Goal: Information Seeking & Learning: Learn about a topic

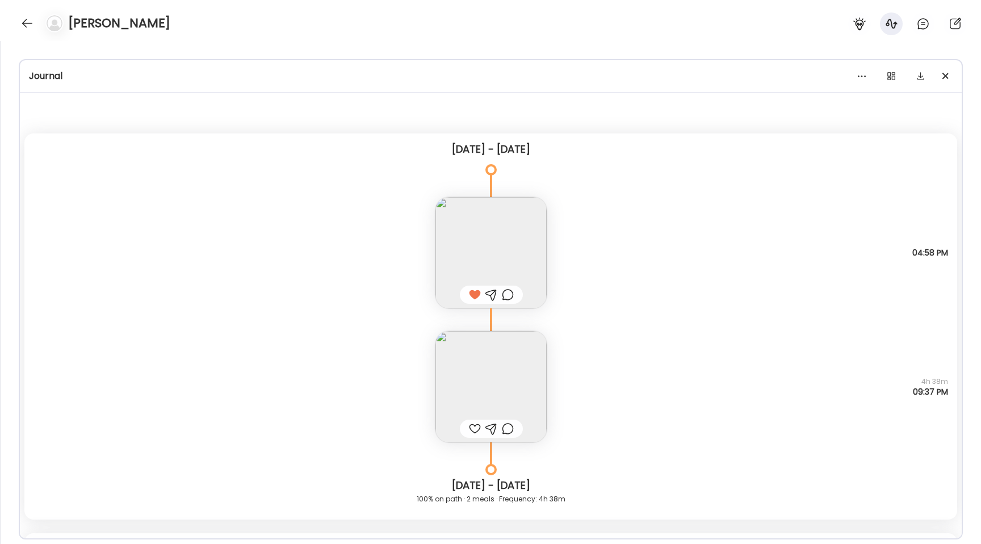
scroll to position [21772, 0]
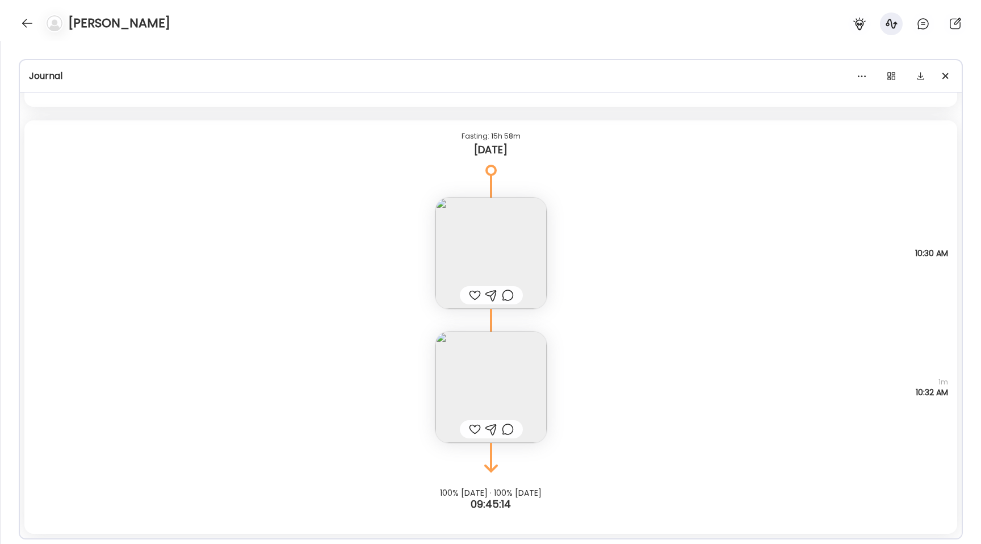
click at [15, 26] on div "[PERSON_NAME]" at bounding box center [490, 20] width 981 height 41
click at [26, 22] on div at bounding box center [27, 23] width 18 height 18
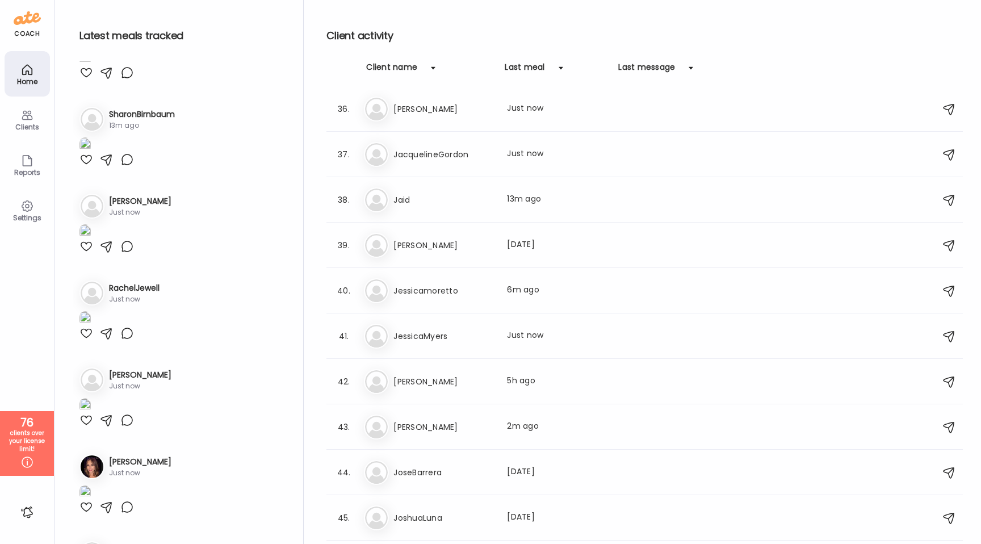
scroll to position [0, 0]
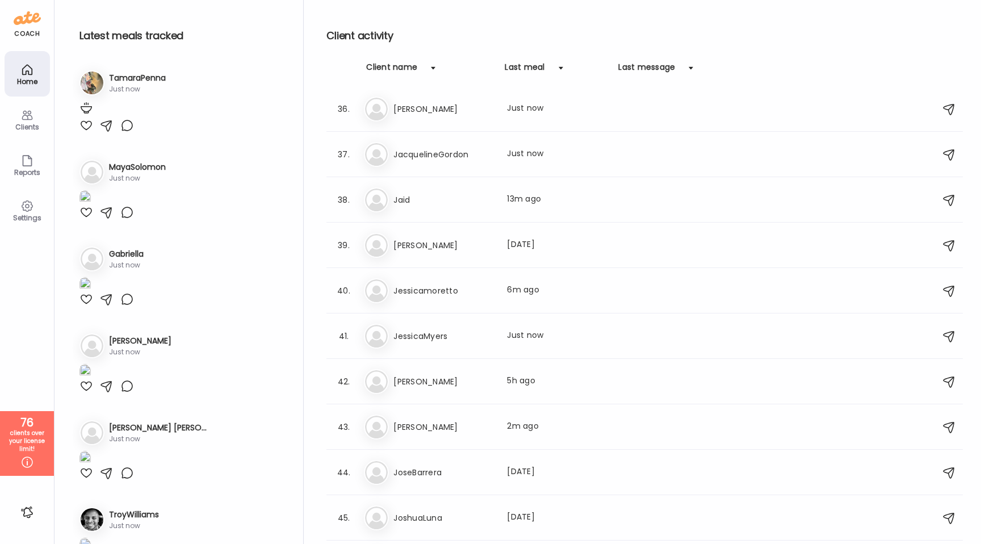
click at [142, 37] on h2 "Latest meals tracked" at bounding box center [181, 35] width 205 height 17
click at [31, 126] on div "Clients" at bounding box center [27, 126] width 41 height 7
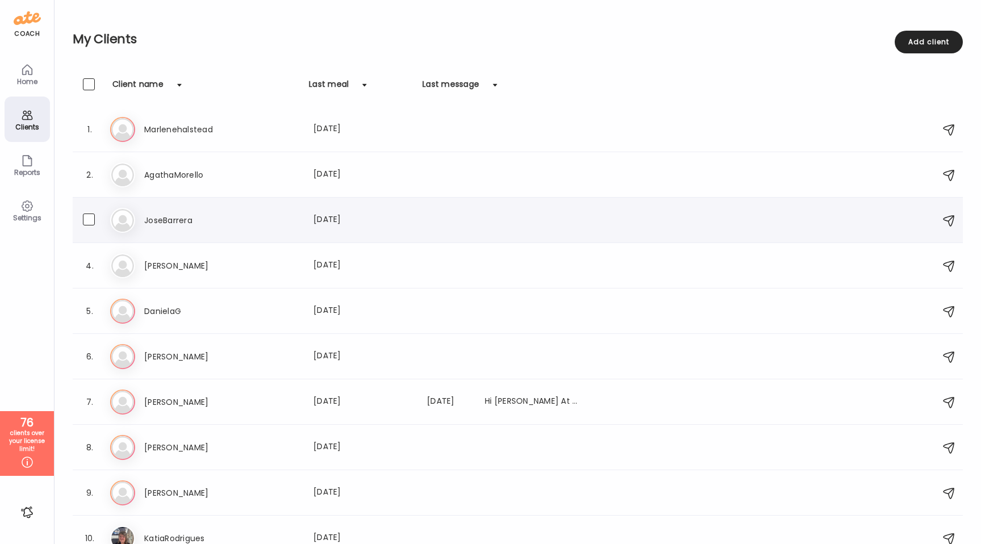
click at [199, 226] on div "Jo JoseBarrera Last meal: [DATE]" at bounding box center [519, 220] width 818 height 25
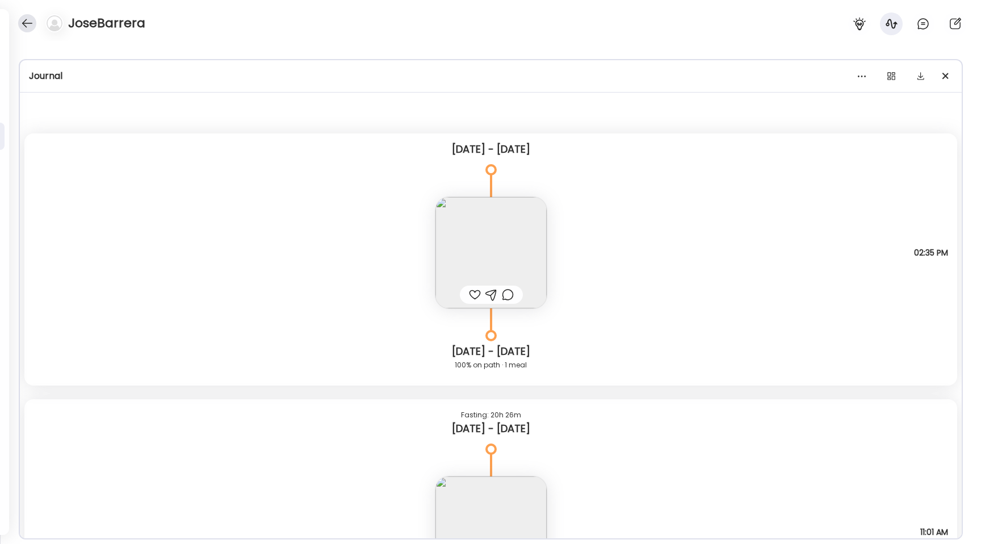
click at [27, 27] on div at bounding box center [27, 23] width 18 height 18
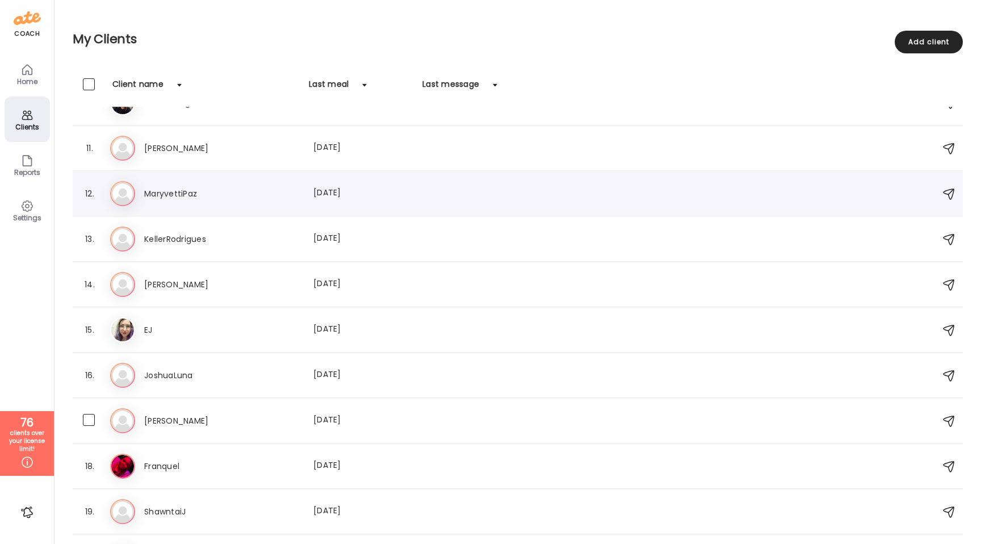
scroll to position [457, 0]
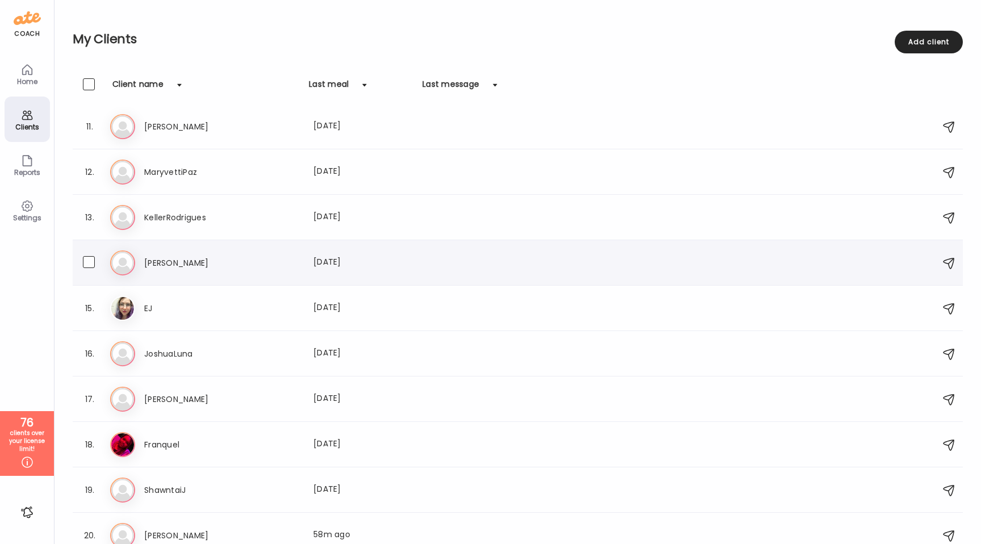
click at [205, 266] on h3 "[PERSON_NAME]" at bounding box center [194, 263] width 100 height 14
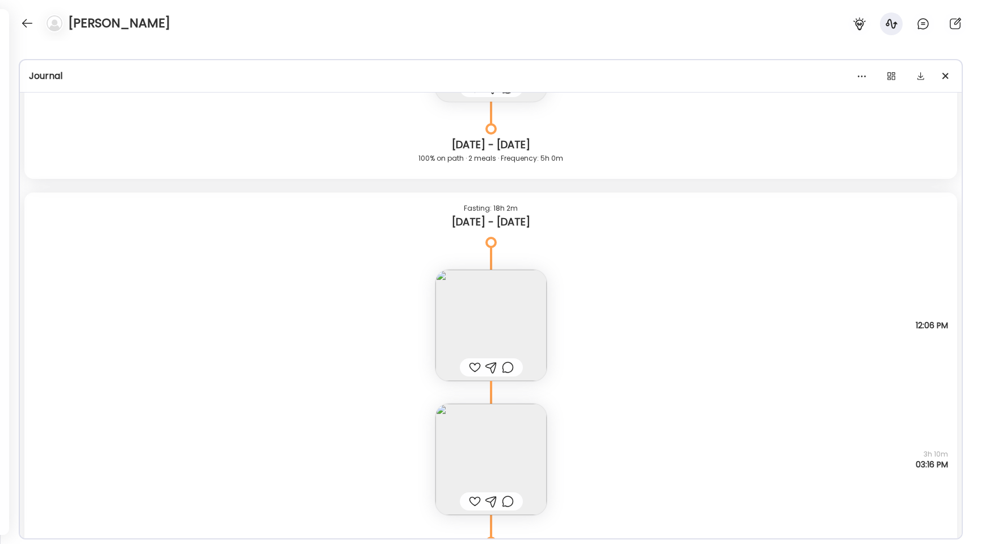
scroll to position [4152, 0]
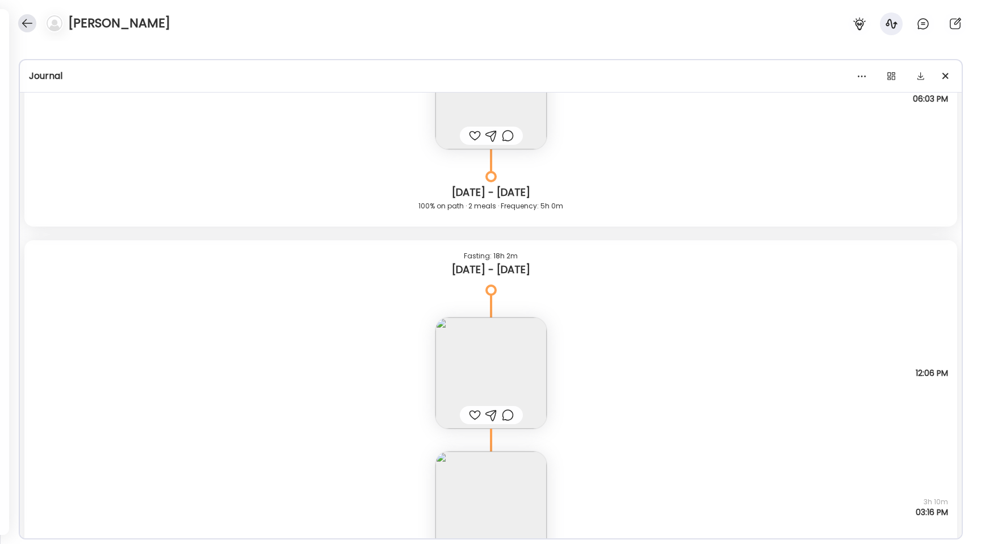
click at [28, 21] on div at bounding box center [27, 23] width 18 height 18
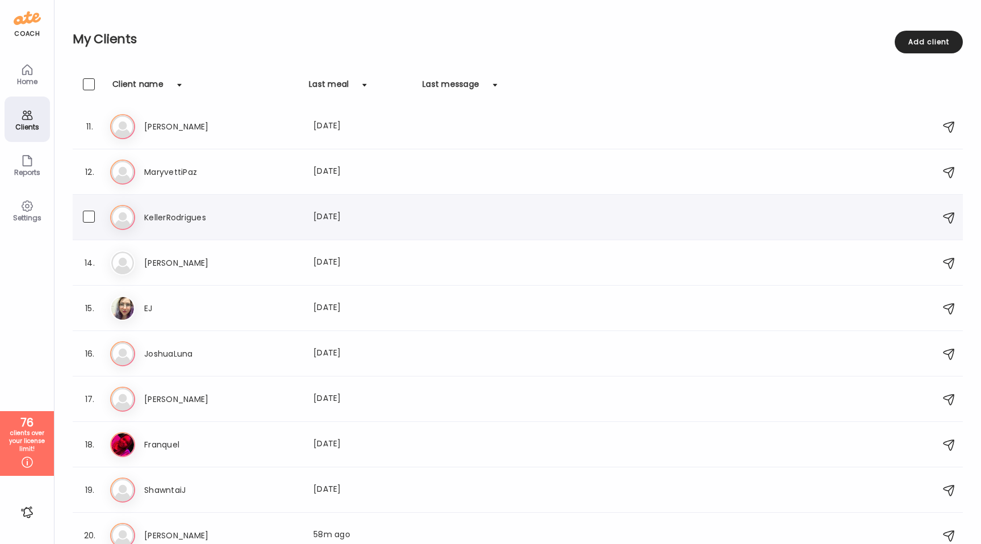
scroll to position [0, 0]
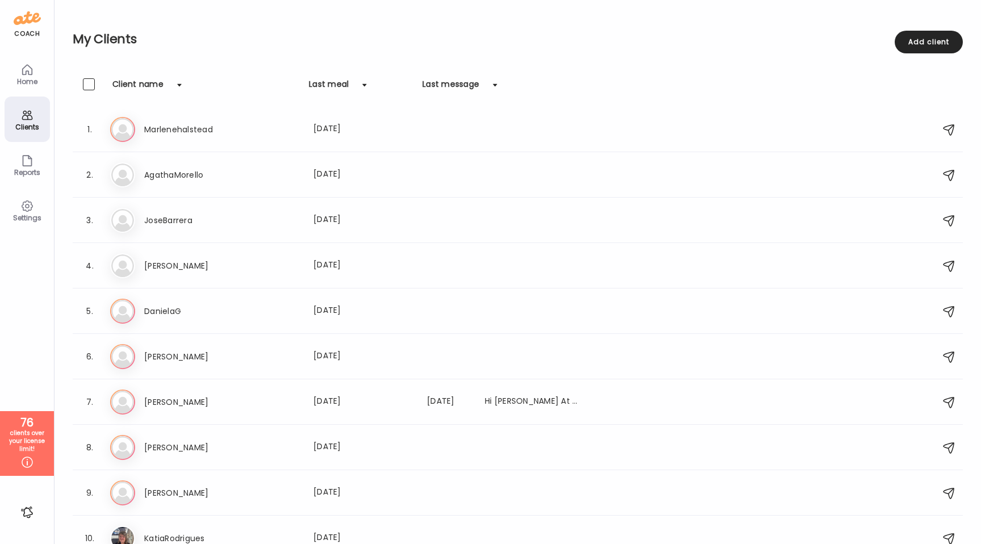
click at [35, 127] on div "Clients" at bounding box center [27, 126] width 41 height 7
click at [30, 175] on div "Reports" at bounding box center [27, 172] width 41 height 7
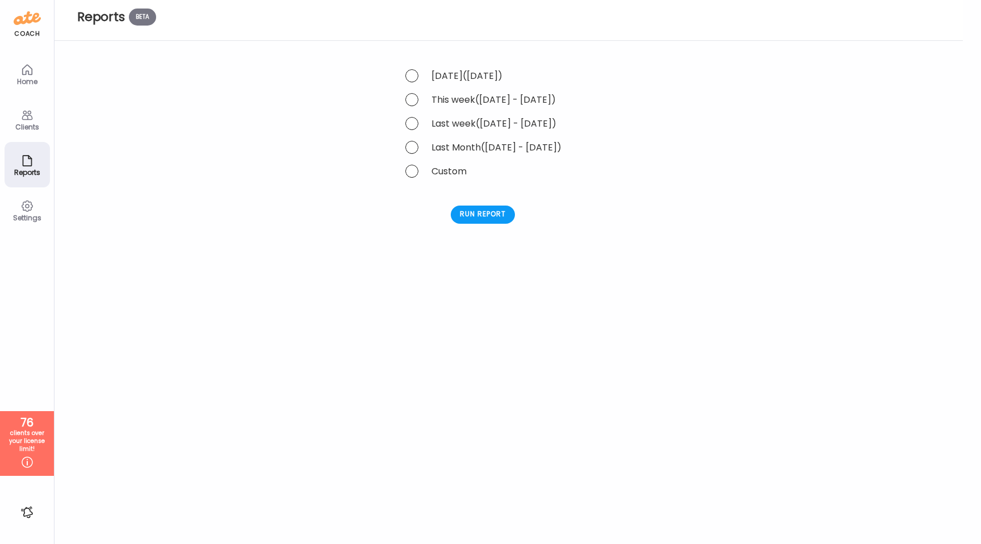
click at [21, 119] on icon at bounding box center [27, 115] width 14 height 14
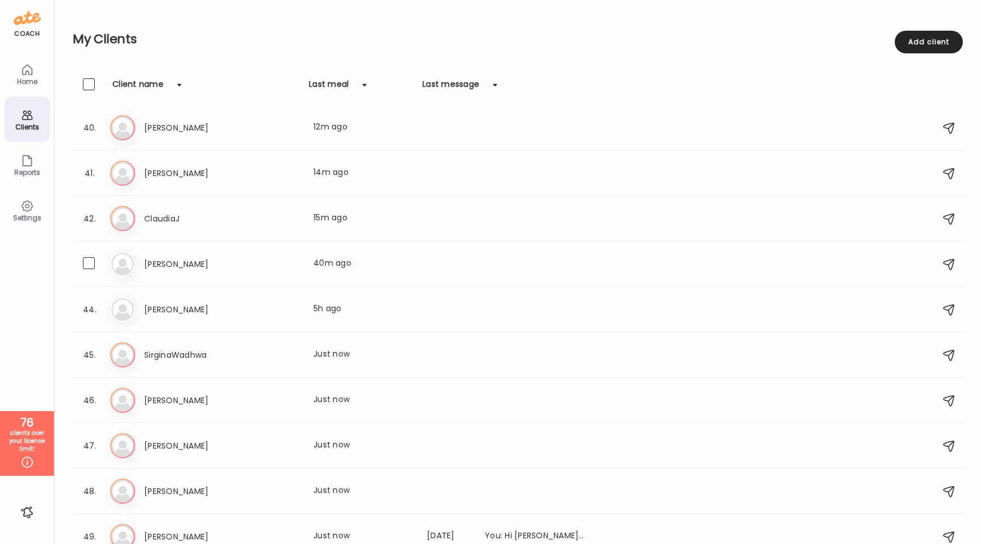
scroll to position [1773, 0]
click at [204, 264] on h3 "[PERSON_NAME]" at bounding box center [194, 264] width 100 height 14
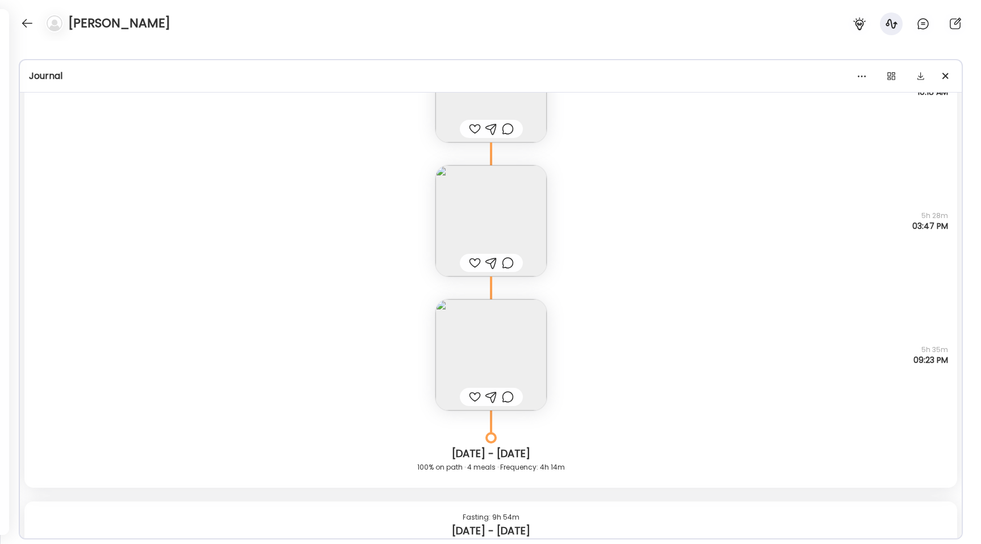
scroll to position [11265, 0]
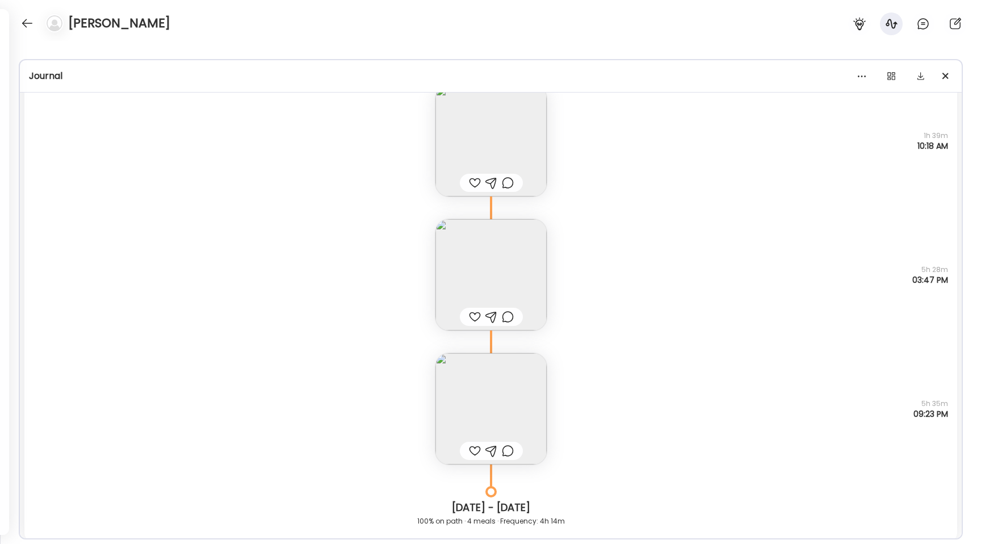
click at [492, 260] on img at bounding box center [490, 274] width 111 height 111
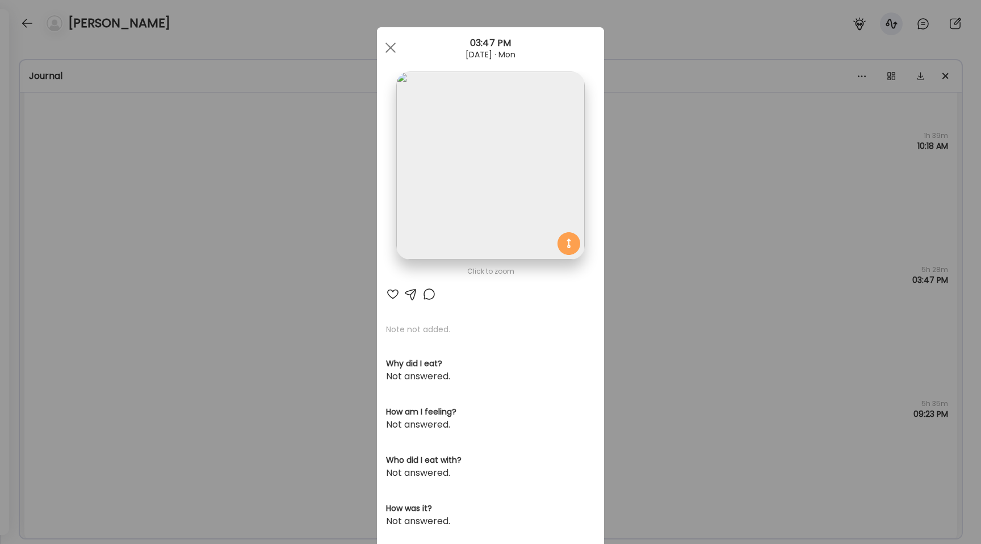
click at [278, 199] on div "Ate Coach Dashboard Wahoo! It’s official Take a moment to set up your Coach Pro…" at bounding box center [490, 272] width 981 height 544
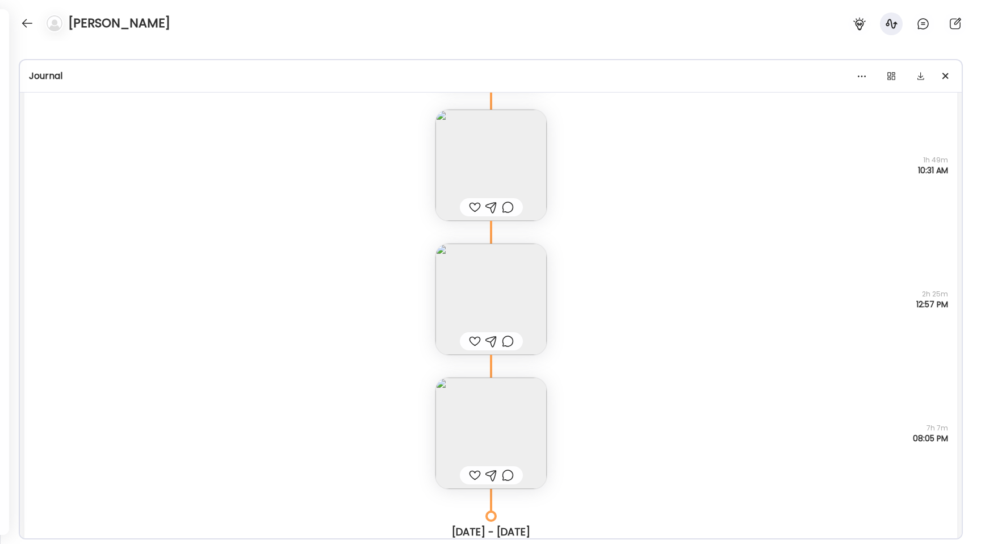
scroll to position [9856, 0]
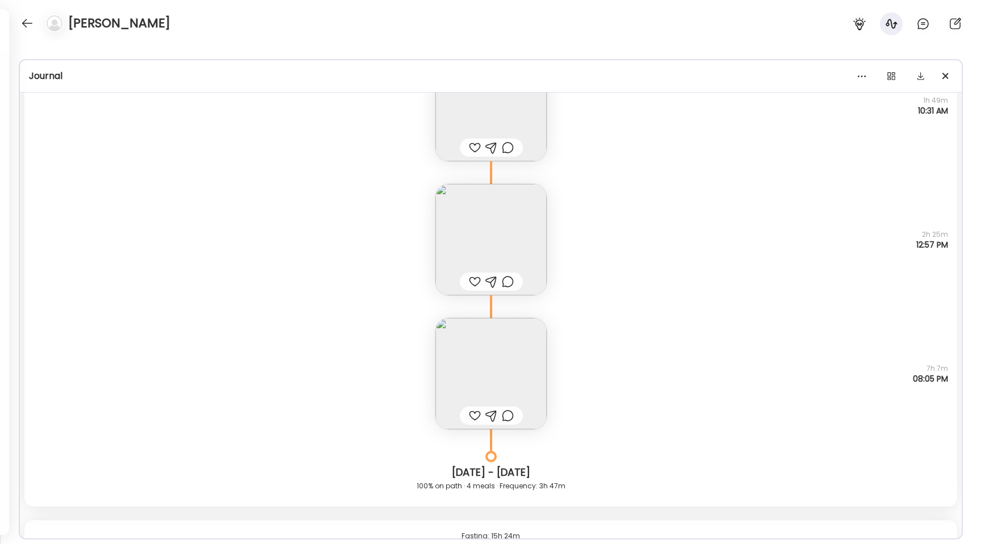
click at [498, 245] on img at bounding box center [490, 239] width 111 height 111
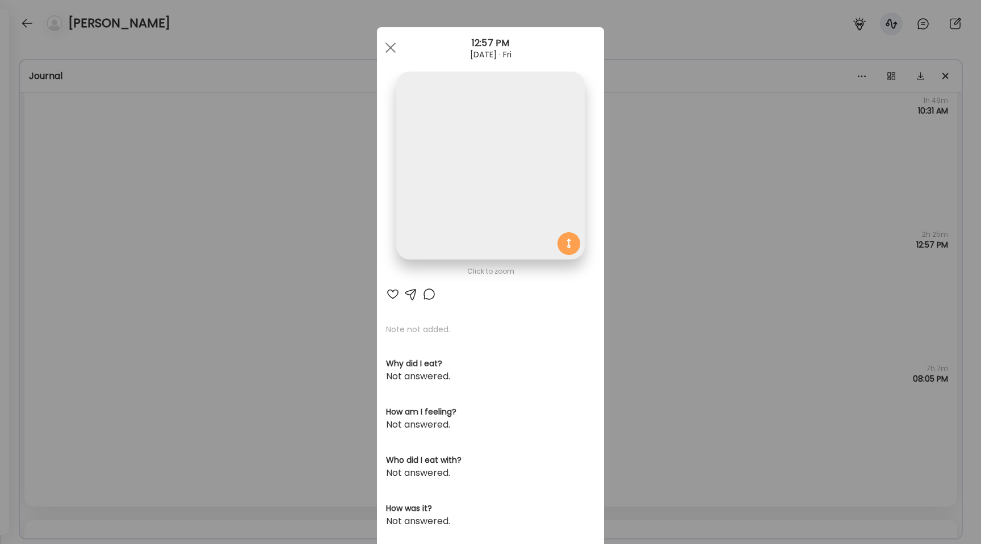
click at [484, 190] on img at bounding box center [490, 166] width 188 height 188
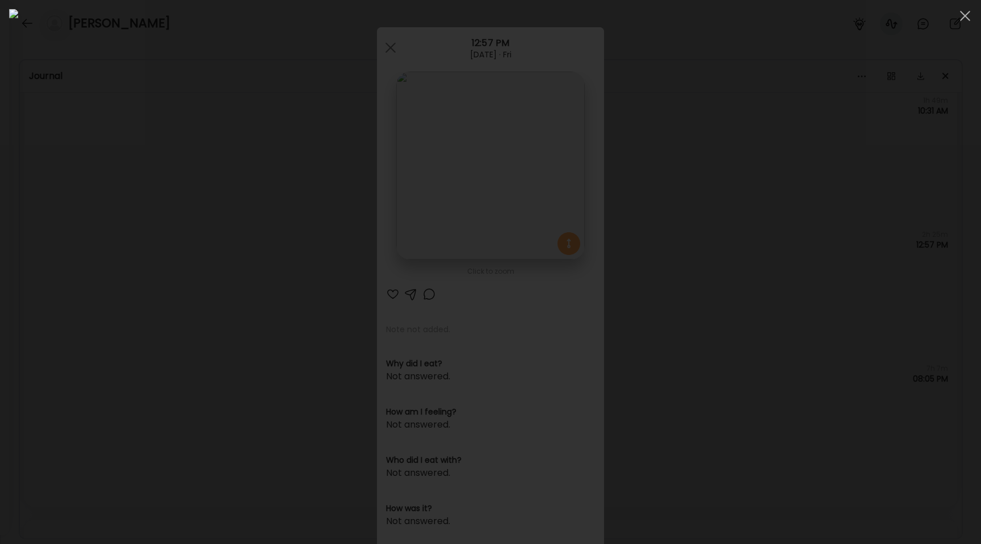
click at [182, 246] on div at bounding box center [490, 272] width 963 height 526
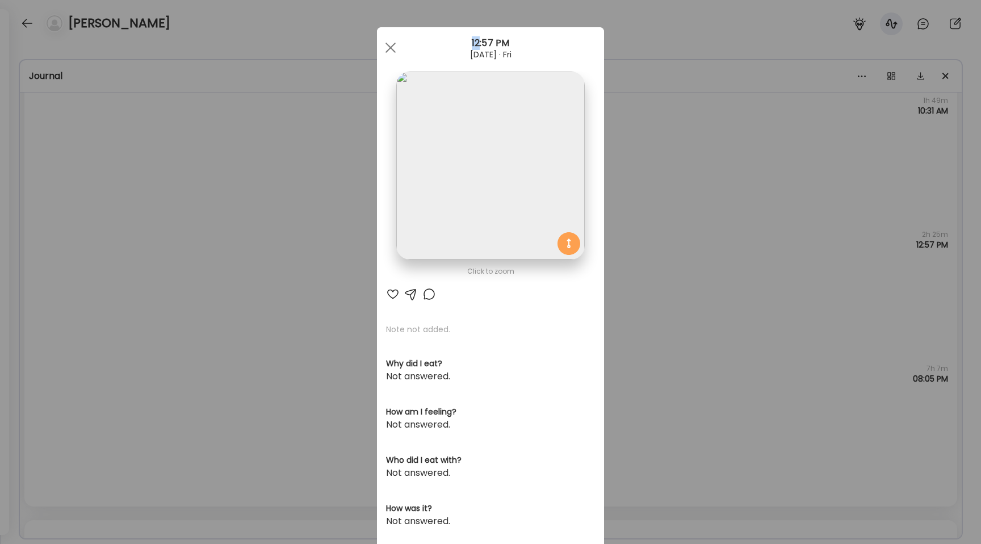
click at [182, 246] on div "Ate Coach Dashboard Wahoo! It’s official Take a moment to set up your Coach Pro…" at bounding box center [490, 272] width 981 height 544
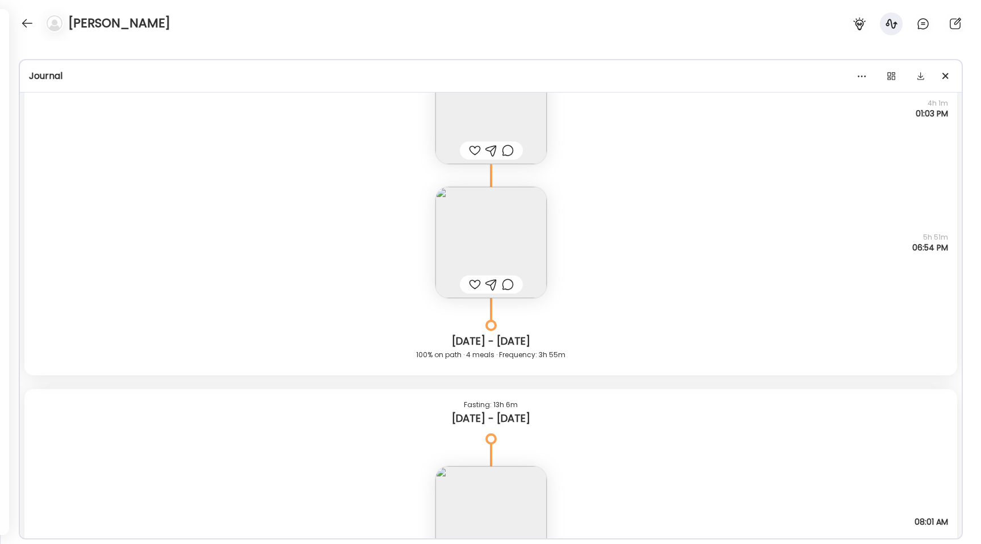
scroll to position [8685, 0]
